Goal: Task Accomplishment & Management: Complete application form

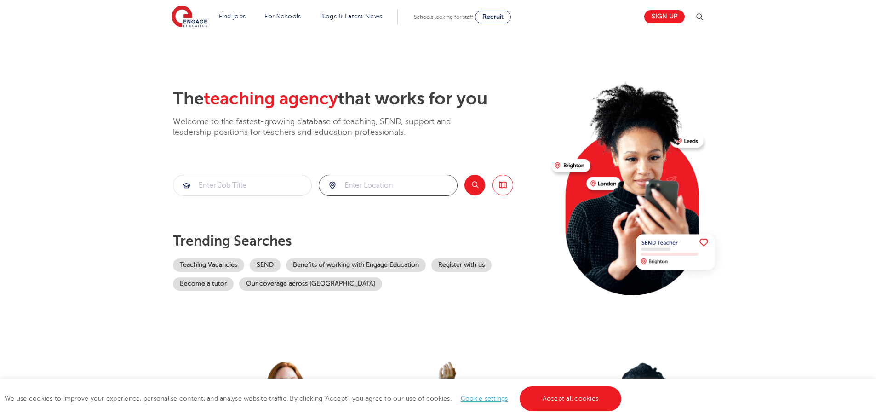
click at [392, 186] on input "search" at bounding box center [388, 185] width 138 height 20
type input "n"
click at [392, 208] on li "[GEOGRAPHIC_DATA]" at bounding box center [387, 212] width 131 height 18
type input "[GEOGRAPHIC_DATA]"
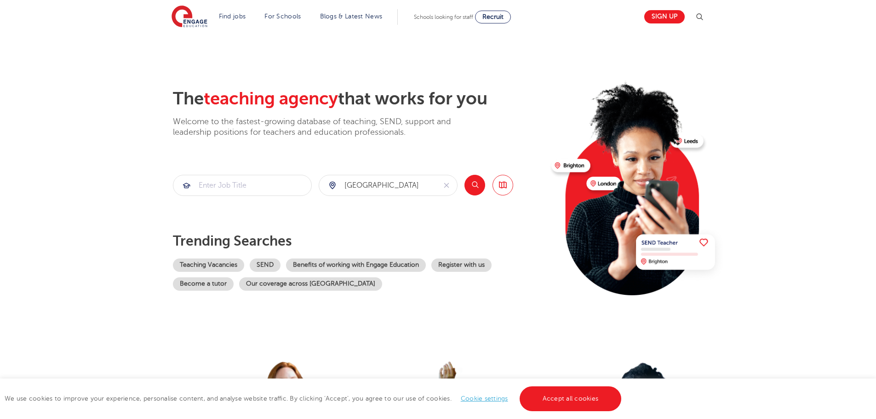
click at [469, 186] on button "Search" at bounding box center [474, 185] width 21 height 21
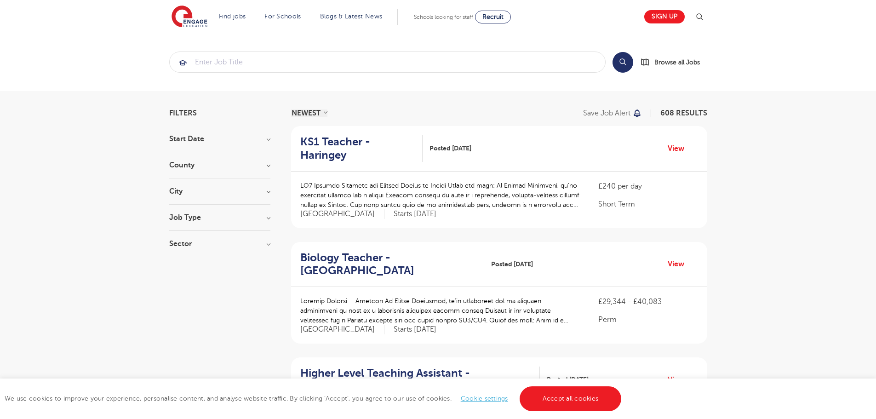
click at [240, 212] on section "Start Date County London 608 Hertfordshire 142 Leeds 36 West Sussex 18 East Sus…" at bounding box center [219, 195] width 101 height 121
click at [269, 218] on h3 "Job Type" at bounding box center [219, 217] width 101 height 7
click at [312, 67] on input "search" at bounding box center [387, 62] width 435 height 20
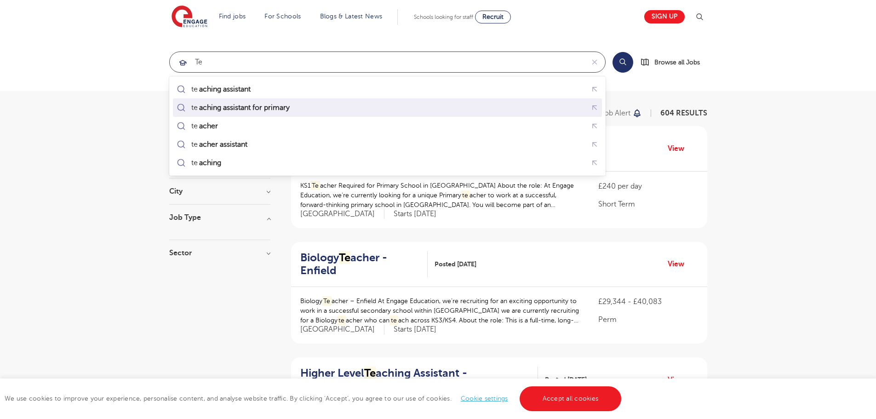
click at [263, 103] on mark "aching assistant for primary" at bounding box center [244, 107] width 93 height 11
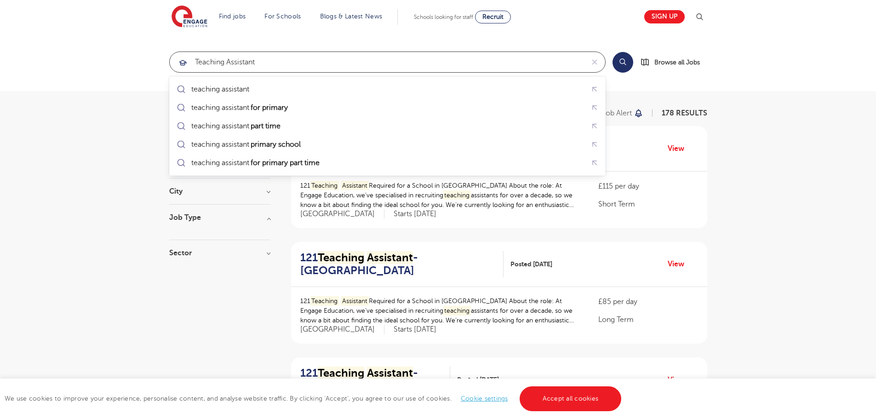
type input "teaching assistant"
click button "Submit" at bounding box center [0, 0] width 0 height 0
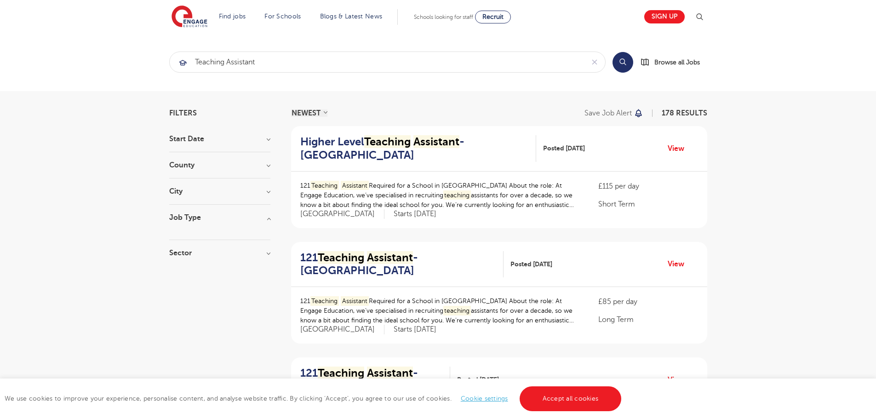
click at [219, 163] on h3 "County" at bounding box center [219, 164] width 101 height 7
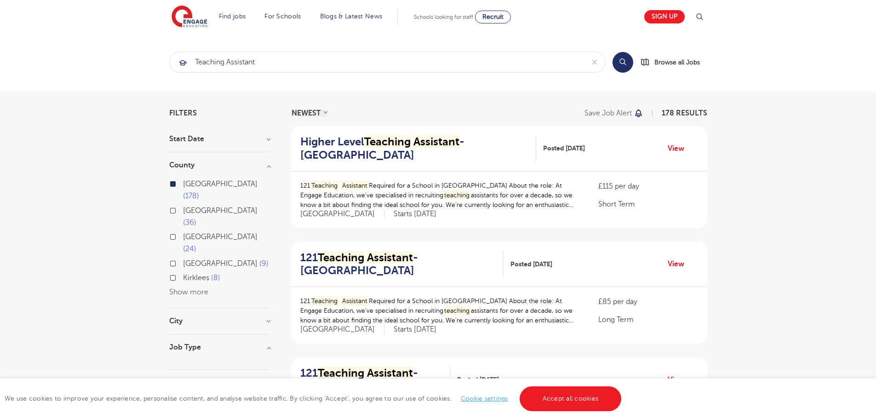
click at [192, 250] on div "London 178 Hertfordshire 36 Leeds 24 West Sussex 9 Kirklees 8 Show more" at bounding box center [219, 238] width 101 height 120
click at [236, 317] on h3 "City" at bounding box center [219, 320] width 101 height 7
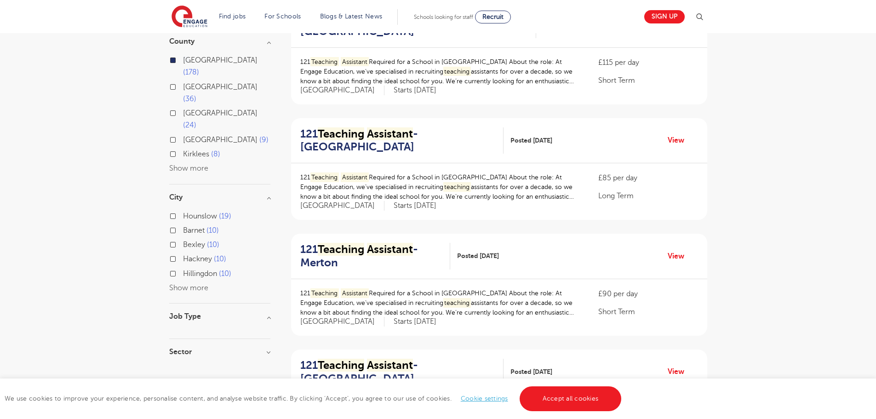
scroll to position [125, 0]
click at [183, 223] on label "Barnet 10" at bounding box center [201, 229] width 36 height 12
click at [183, 225] on input "Barnet 10" at bounding box center [186, 228] width 6 height 6
checkbox input "true"
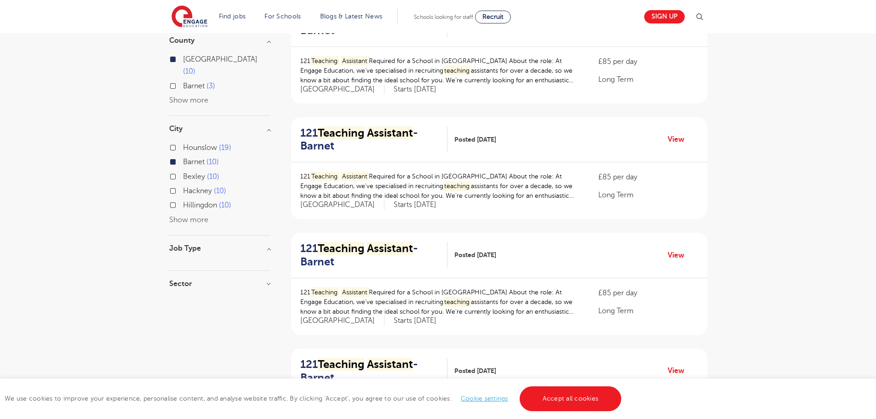
click at [183, 199] on label "Hillingdon 10" at bounding box center [207, 205] width 48 height 12
click at [183, 201] on input "Hillingdon 10" at bounding box center [186, 204] width 6 height 6
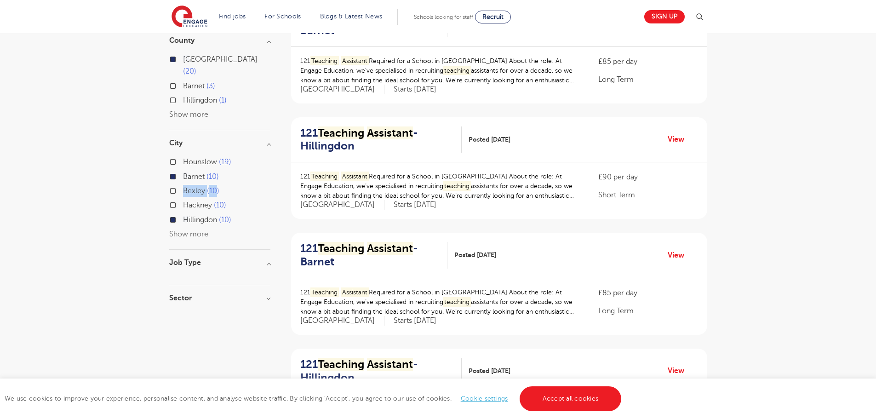
drag, startPoint x: 170, startPoint y: 193, endPoint x: 139, endPoint y: 188, distance: 31.7
click at [183, 214] on label "Hillingdon 10" at bounding box center [207, 220] width 48 height 12
click at [183, 216] on input "Hillingdon 10" at bounding box center [186, 219] width 6 height 6
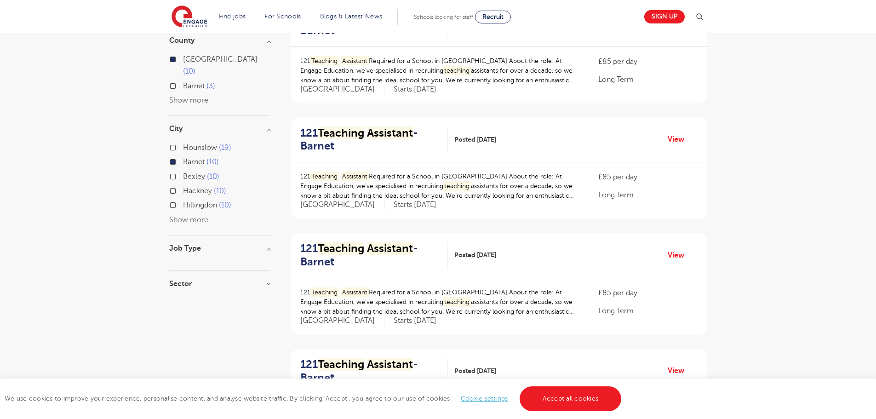
click at [189, 216] on button "Show more" at bounding box center [188, 220] width 39 height 8
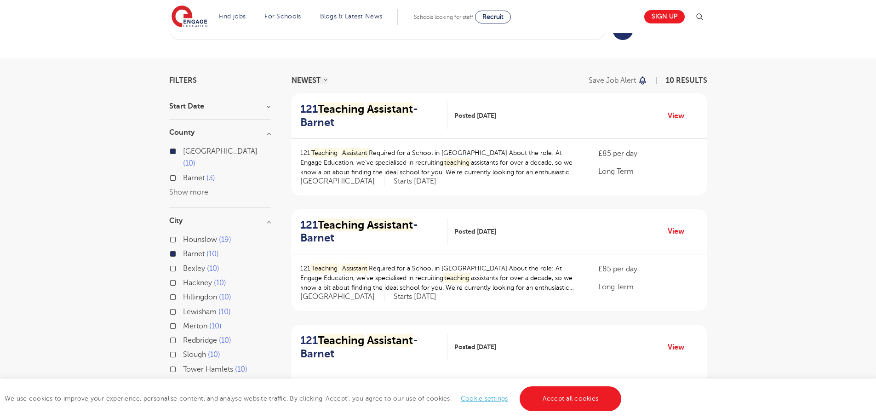
scroll to position [32, 0]
click at [380, 110] on mark "Assistant" at bounding box center [390, 109] width 46 height 13
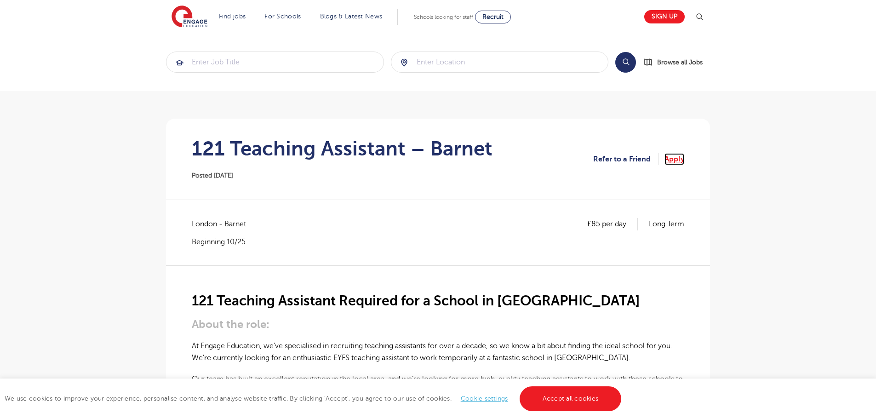
click at [675, 162] on link "Apply" at bounding box center [674, 159] width 20 height 12
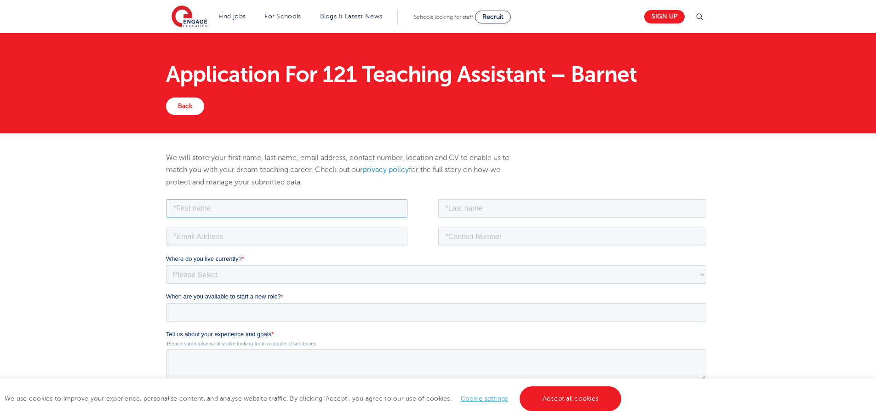
click at [308, 205] on input "text" at bounding box center [286, 208] width 241 height 18
type input "[PERSON_NAME]"
type input "Kaci"
type input "[PERSON_NAME][EMAIL_ADDRESS][PERSON_NAME][DOMAIN_NAME]"
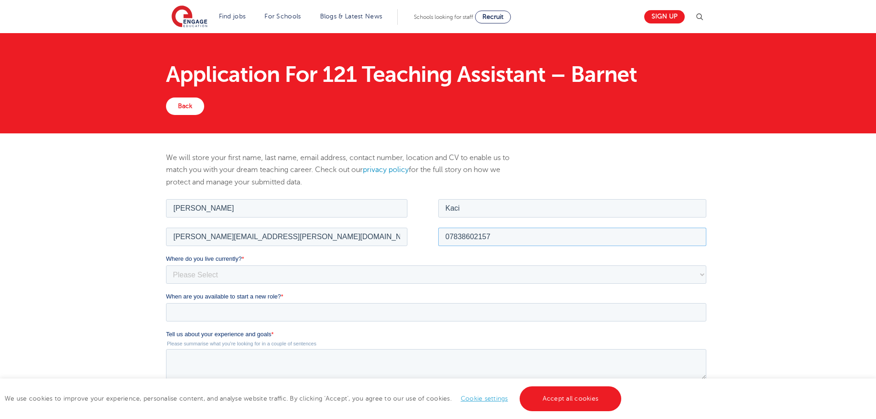
type input "07838602157"
click at [211, 275] on select "Please Select UK Canada Ireland Australia New Zealand Europe USA South Africa J…" at bounding box center [436, 274] width 540 height 18
select select "UK"
click at [166, 265] on select "Please Select UK Canada Ireland Australia New Zealand Europe USA South Africa J…" at bounding box center [436, 274] width 540 height 18
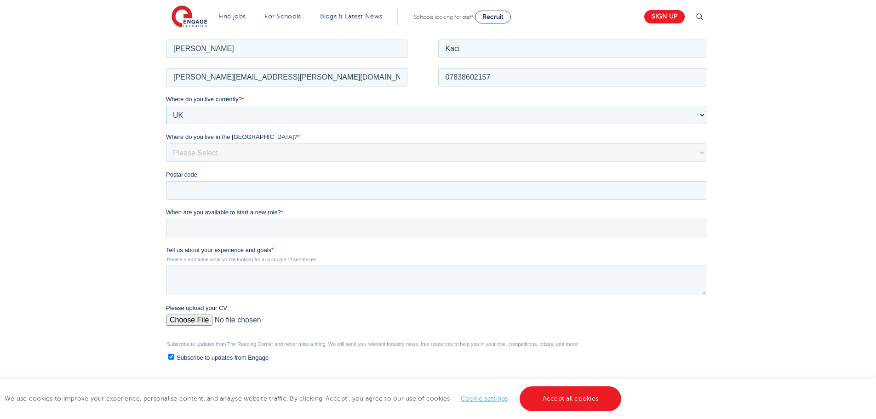
scroll to position [160, 0]
click at [205, 145] on select "Please Select Overseas Barnsley Bedfordshire Berkshire Bournemouth Bracknell Fo…" at bounding box center [436, 151] width 540 height 18
select select "City of London"
click at [166, 142] on select "Please Select Overseas Barnsley Bedfordshire Berkshire Bournemouth Bracknell Fo…" at bounding box center [436, 151] width 540 height 18
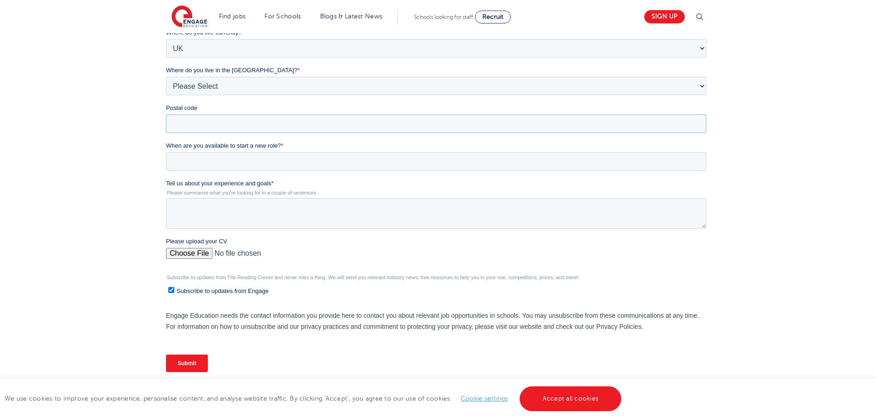
click at [220, 132] on input "Postal code" at bounding box center [436, 123] width 540 height 18
type input "nw109ue"
click at [231, 163] on input "When are you available to start a new role? *" at bounding box center [436, 161] width 540 height 18
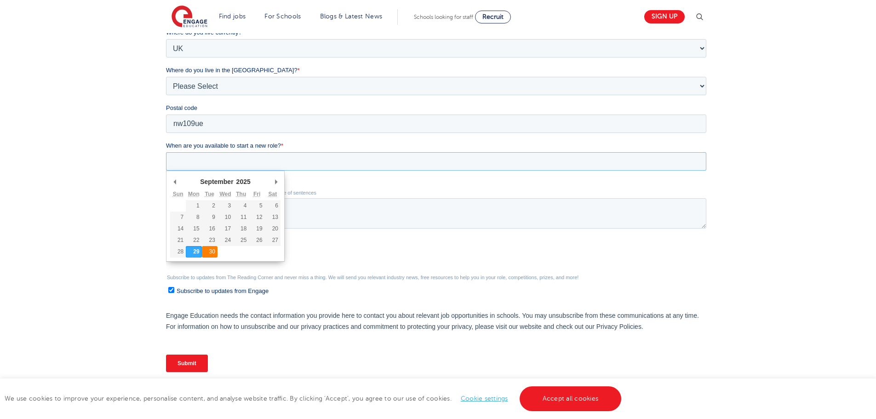
type div "2025-09-30"
type input "2025/09/30"
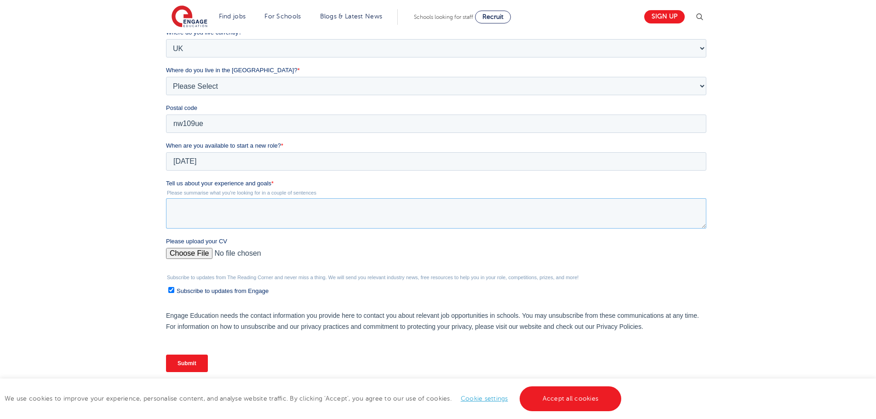
click at [253, 215] on textarea "Tell us about your experience and goals *" at bounding box center [436, 213] width 540 height 30
click at [219, 209] on textarea "I have several years experience as a teacher abroad" at bounding box center [436, 213] width 540 height 30
click at [343, 208] on textarea "I have 2 years experience as a teacher abroad" at bounding box center [436, 213] width 540 height 30
click at [467, 211] on textarea "I have 2 years experience as a teacher abroad, i have recently finished my" at bounding box center [436, 213] width 540 height 30
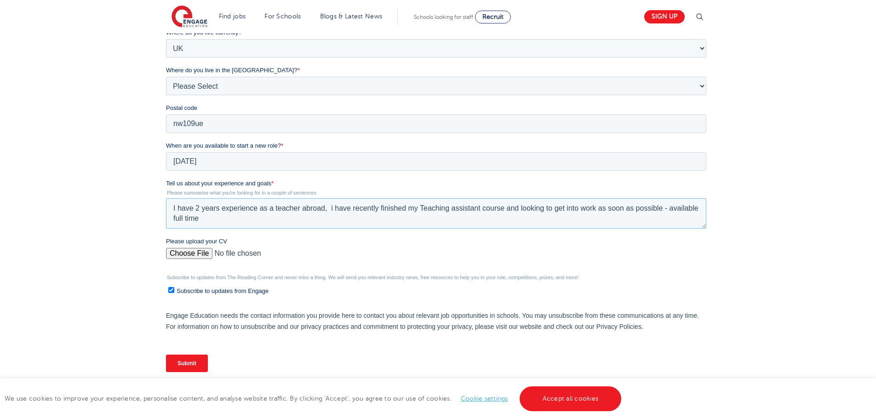
type textarea "I have 2 years experience as a teacher abroad, i have recently finished my Teac…"
click at [182, 254] on input "Please upload your CV" at bounding box center [436, 257] width 540 height 18
type input "C:\fakepath\FadilaKacicv.docx"
click at [181, 362] on input "Submit" at bounding box center [187, 362] width 42 height 17
